Goal: Task Accomplishment & Management: Manage account settings

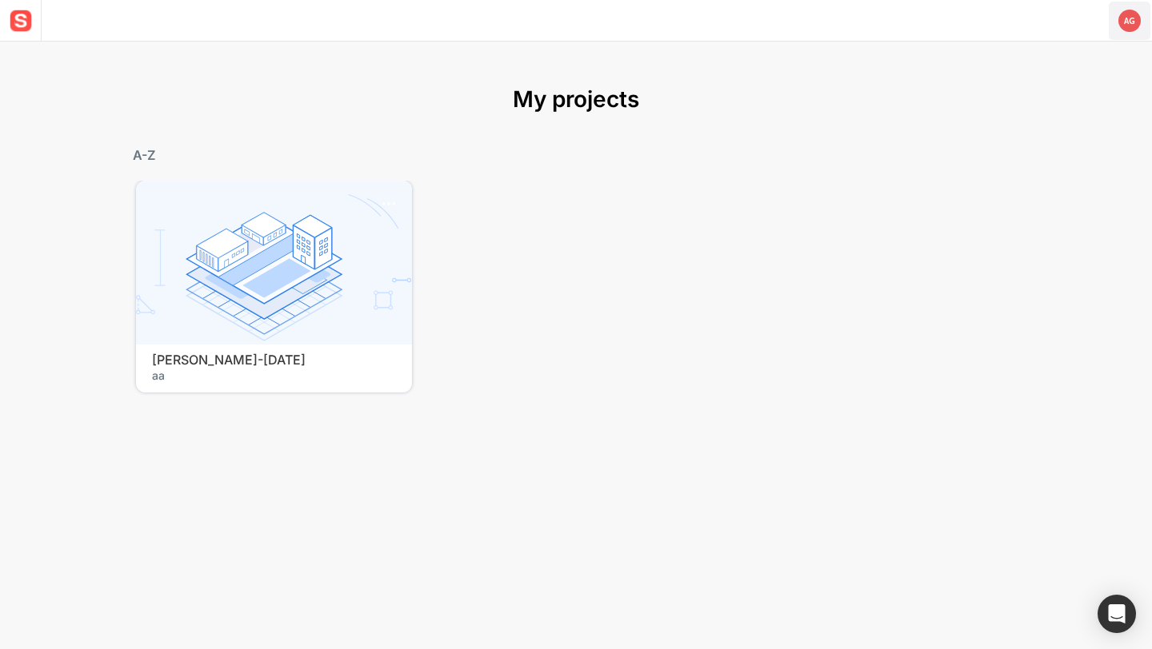
click at [1130, 22] on text "AG" at bounding box center [1129, 20] width 12 height 11
click at [1049, 82] on span "Log out" at bounding box center [1078, 78] width 138 height 14
